Goal: Task Accomplishment & Management: Manage account settings

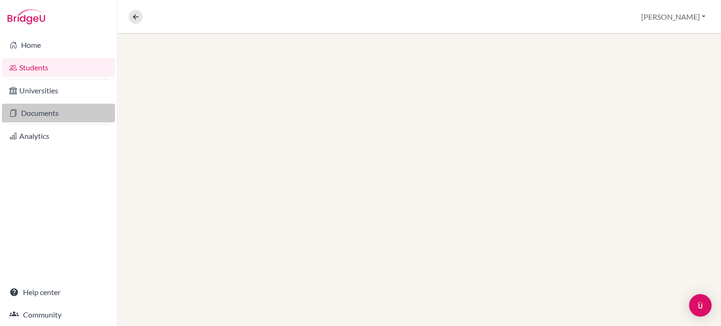
click at [36, 114] on link "Documents" at bounding box center [58, 113] width 113 height 19
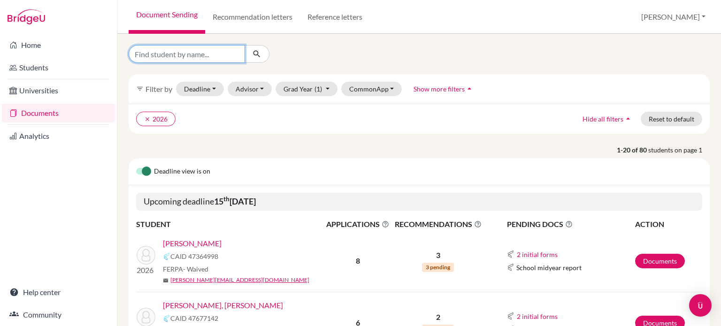
click at [201, 58] on input "Find student by name..." at bounding box center [187, 54] width 116 height 18
type input "clark"
click button "submit" at bounding box center [256, 54] width 25 height 18
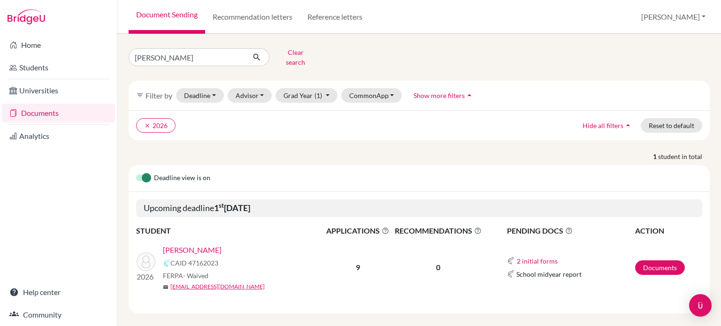
click at [186, 244] on link "Zhang, Clark" at bounding box center [192, 249] width 59 height 11
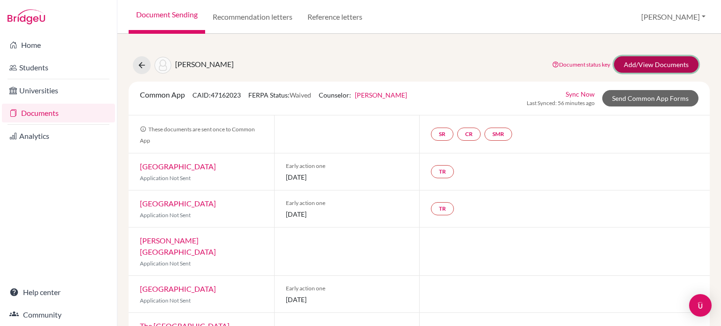
click at [625, 64] on link "Add/View Documents" at bounding box center [656, 64] width 84 height 16
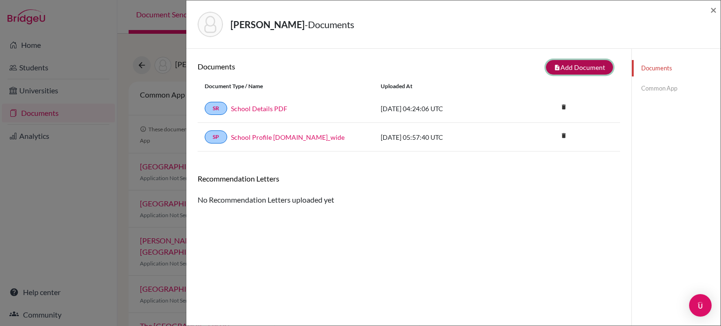
click at [593, 67] on button "note_add Add Document" at bounding box center [579, 67] width 67 height 15
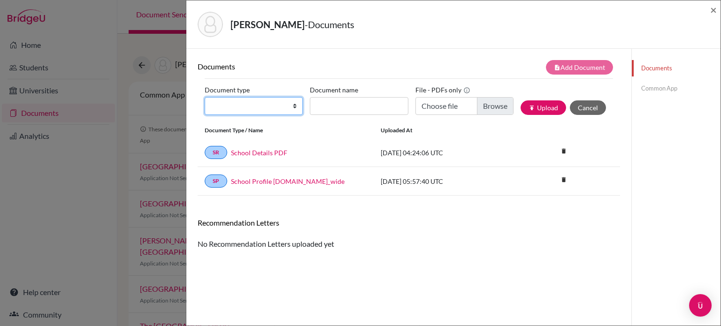
click at [279, 110] on select "Change explanation for Common App reports Counselor recommendation Internationa…" at bounding box center [254, 106] width 98 height 18
select select "39"
click at [205, 97] on select "Change explanation for Common App reports Counselor recommendation Internationa…" at bounding box center [254, 106] width 98 height 18
click at [576, 110] on button "Cancel" at bounding box center [588, 107] width 36 height 15
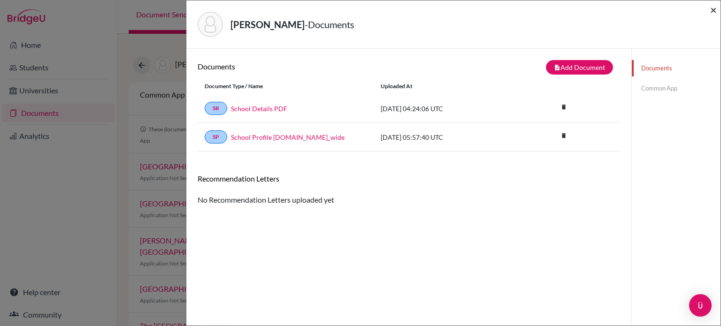
click at [712, 16] on div "×" at bounding box center [713, 24] width 7 height 40
click at [714, 5] on span "×" at bounding box center [713, 10] width 7 height 14
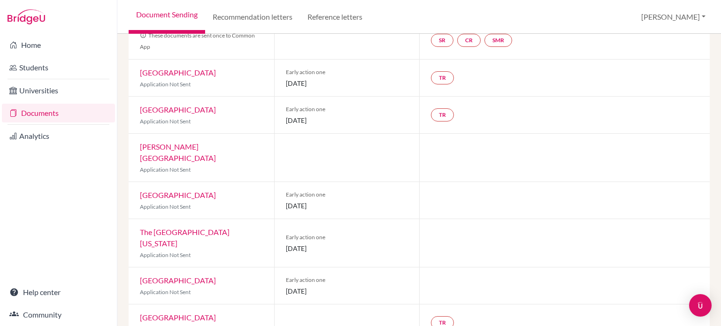
scroll to position [170, 0]
